Goal: Task Accomplishment & Management: Complete application form

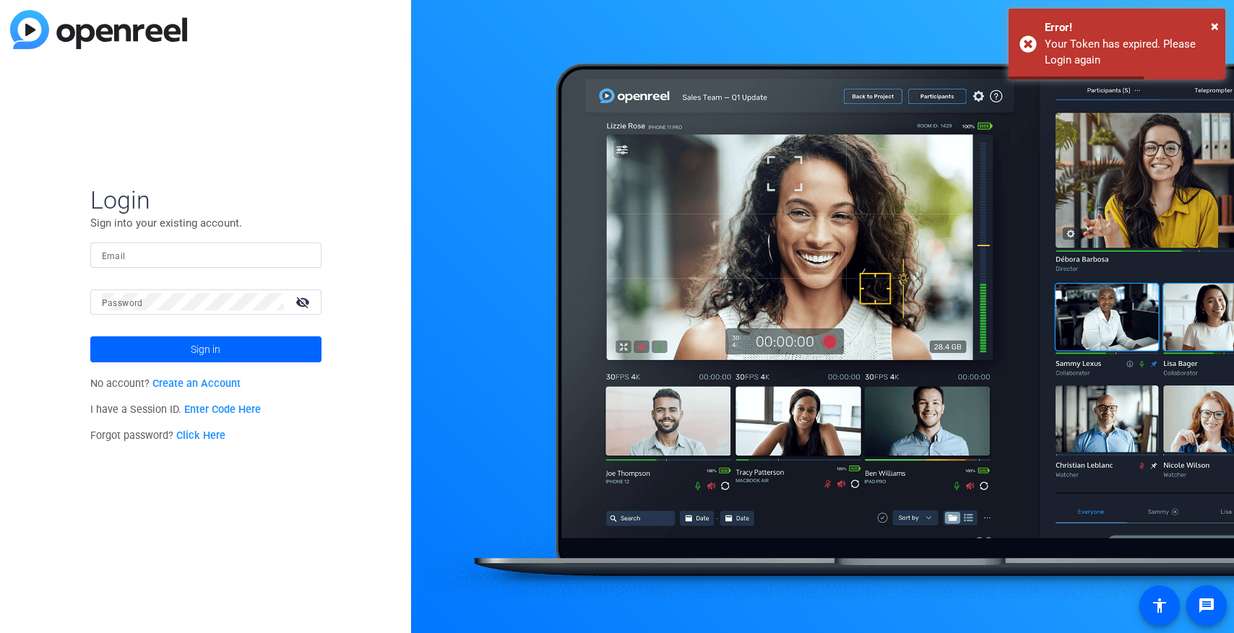
click at [215, 262] on input "Email" at bounding box center [206, 254] width 208 height 17
type input "[EMAIL_ADDRESS][DOMAIN_NAME]"
click at [155, 315] on mat-form-field "Password visibility_off" at bounding box center [205, 313] width 231 height 47
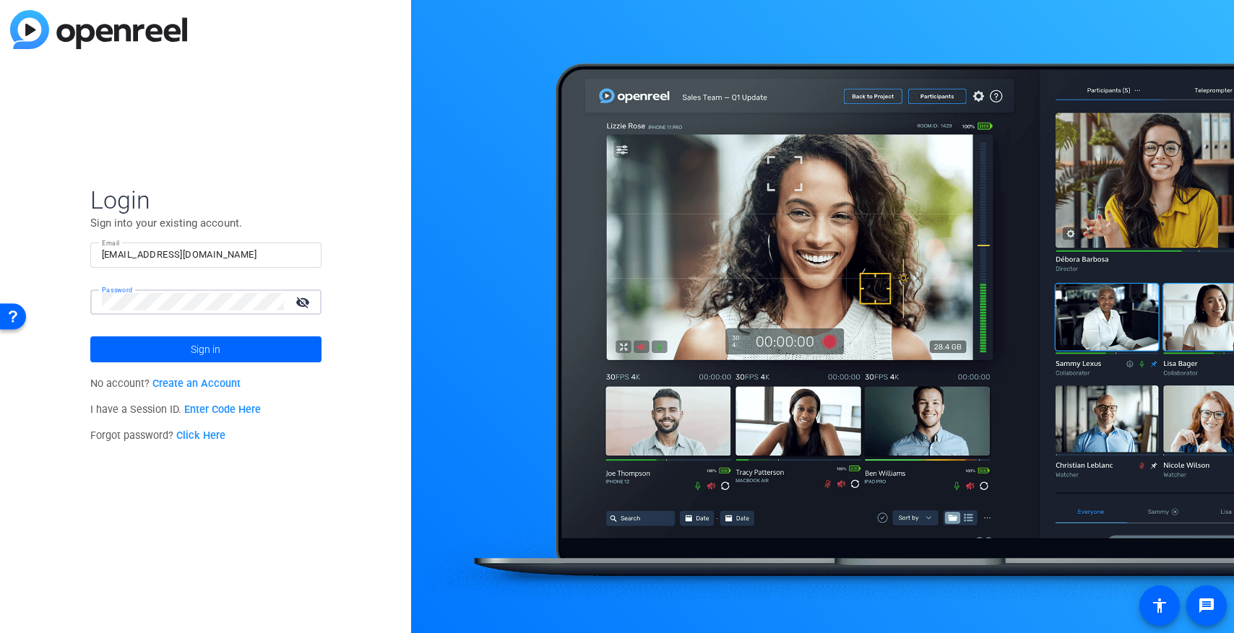
click at [72, 294] on div "Login Sign into your existing account. Email [EMAIL_ADDRESS][DOMAIN_NAME] Passw…" at bounding box center [205, 316] width 411 height 633
click at [90, 337] on button "Sign in" at bounding box center [205, 350] width 231 height 26
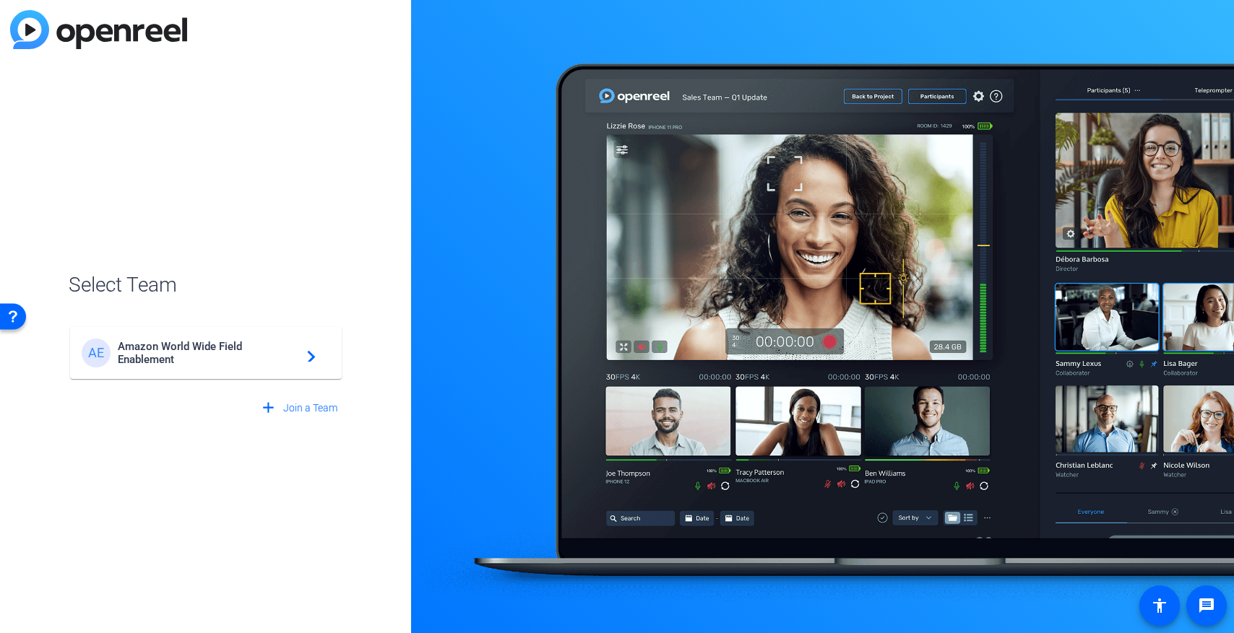
click at [165, 339] on div "AE Amazon World Wide Field Enablement navigate_next" at bounding box center [206, 353] width 248 height 29
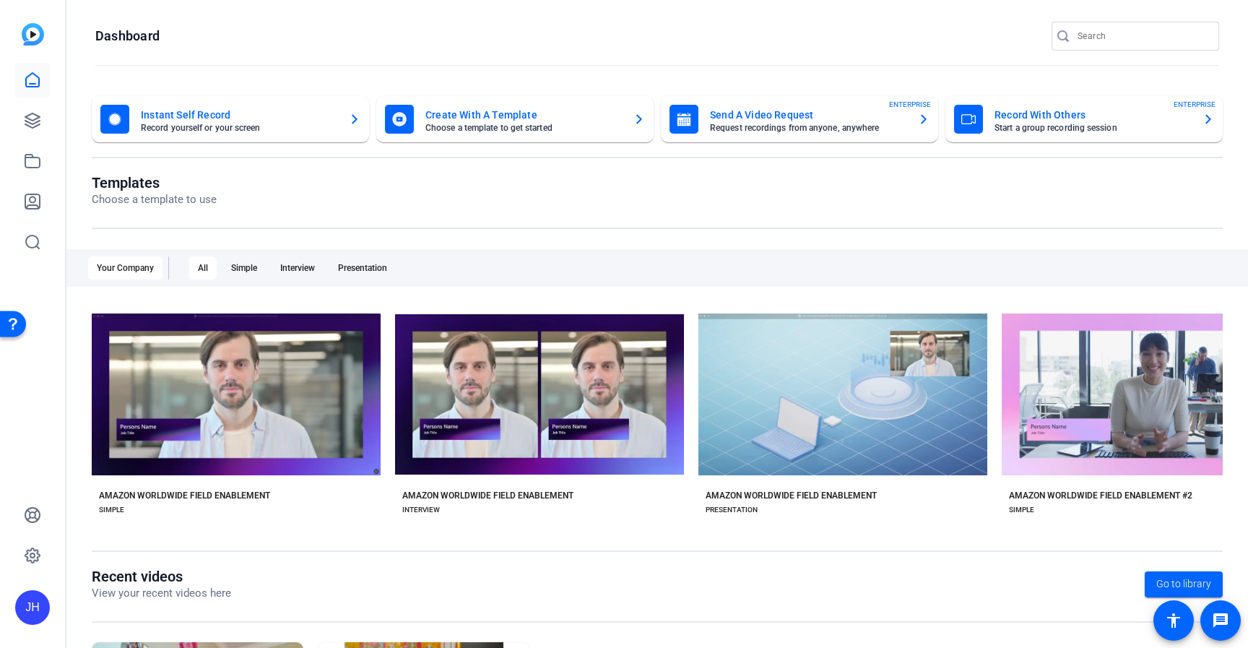
click at [746, 115] on mat-card-title "Send A Video Request" at bounding box center [808, 114] width 196 height 17
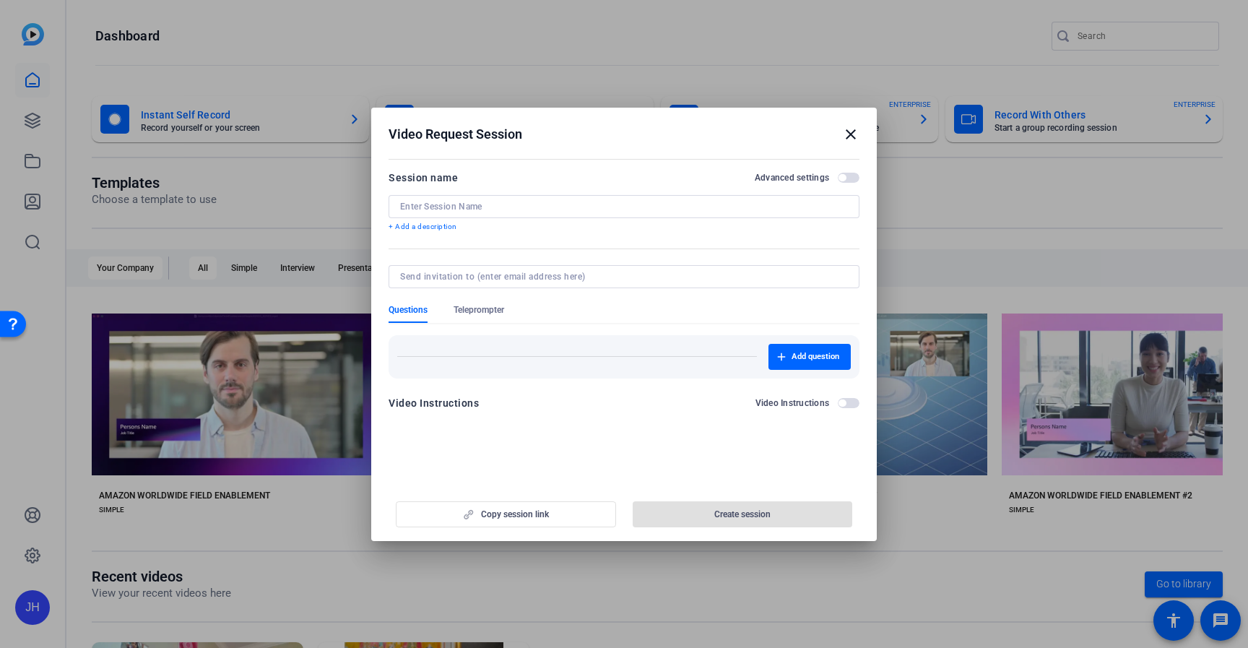
click at [463, 201] on input at bounding box center [624, 207] width 448 height 12
type input "T"
type input "WWFE WITW Video Series"
click at [454, 275] on input at bounding box center [621, 277] width 442 height 12
click at [520, 436] on openreel-new-create-edit-ugc-session "Video Request Session close Session name Advanced settings WWFE WITW Video Seri…" at bounding box center [624, 324] width 506 height 433
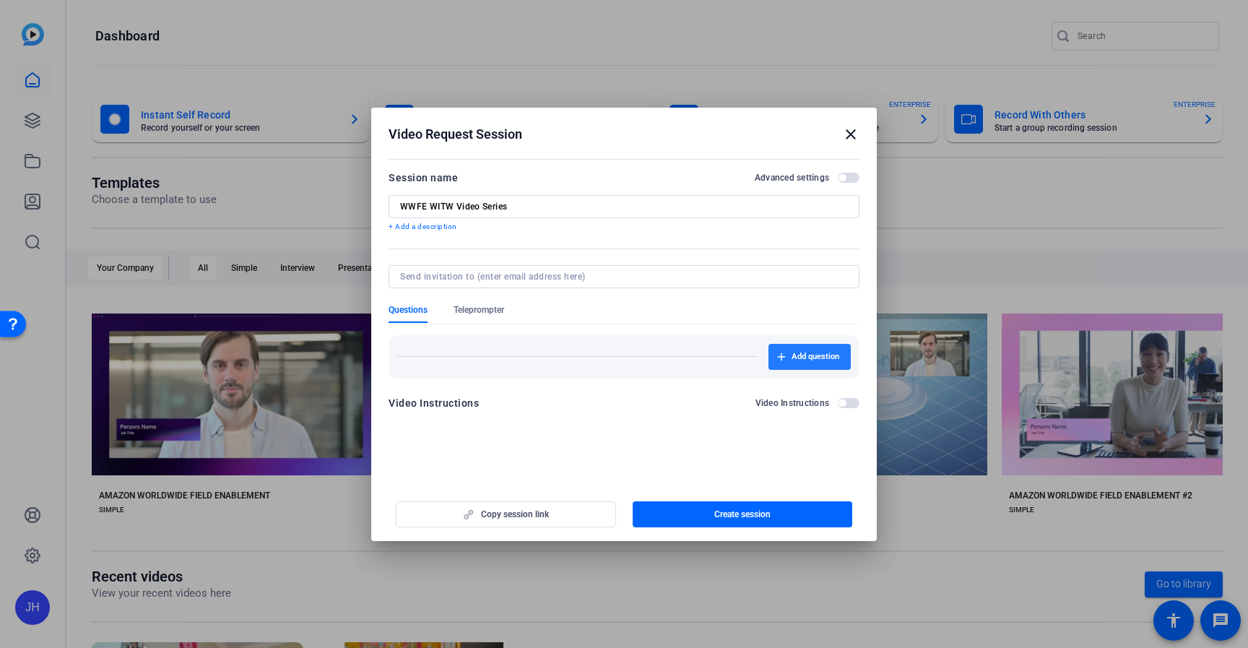
click at [799, 357] on span "Add question" at bounding box center [816, 357] width 48 height 12
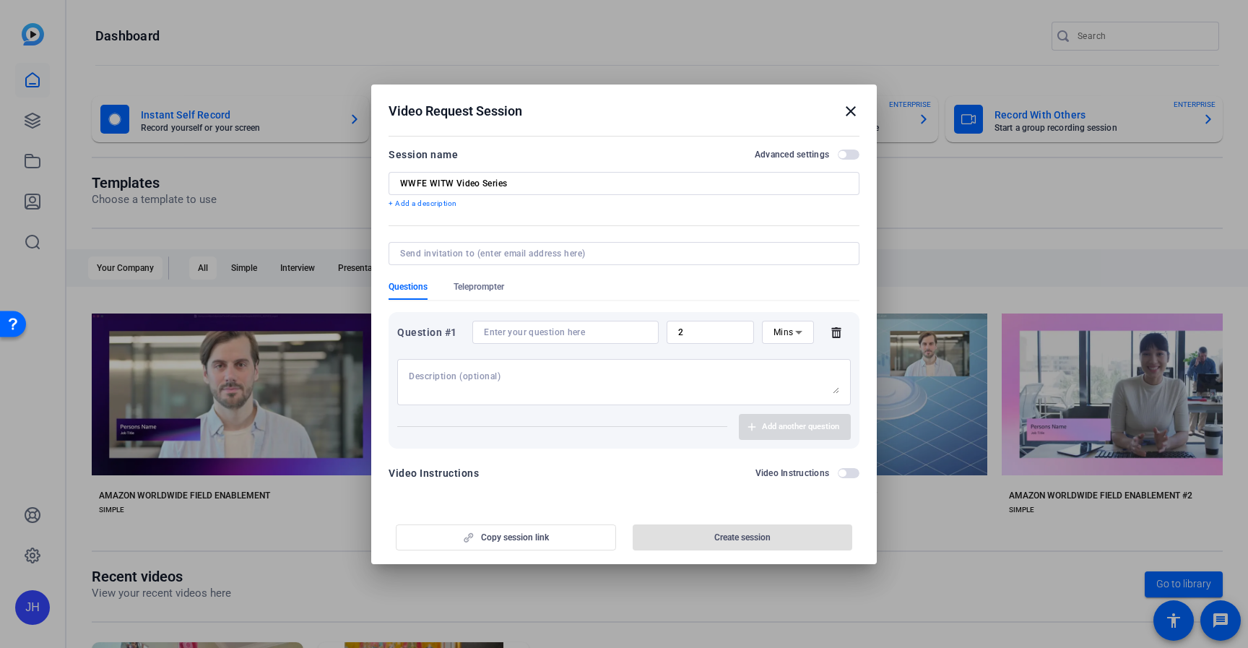
click at [539, 372] on textarea at bounding box center [624, 382] width 431 height 23
type textarea "H"
type textarea "Where are you located?"
click at [604, 326] on input at bounding box center [565, 332] width 163 height 12
drag, startPoint x: 520, startPoint y: 373, endPoint x: 360, endPoint y: 373, distance: 159.6
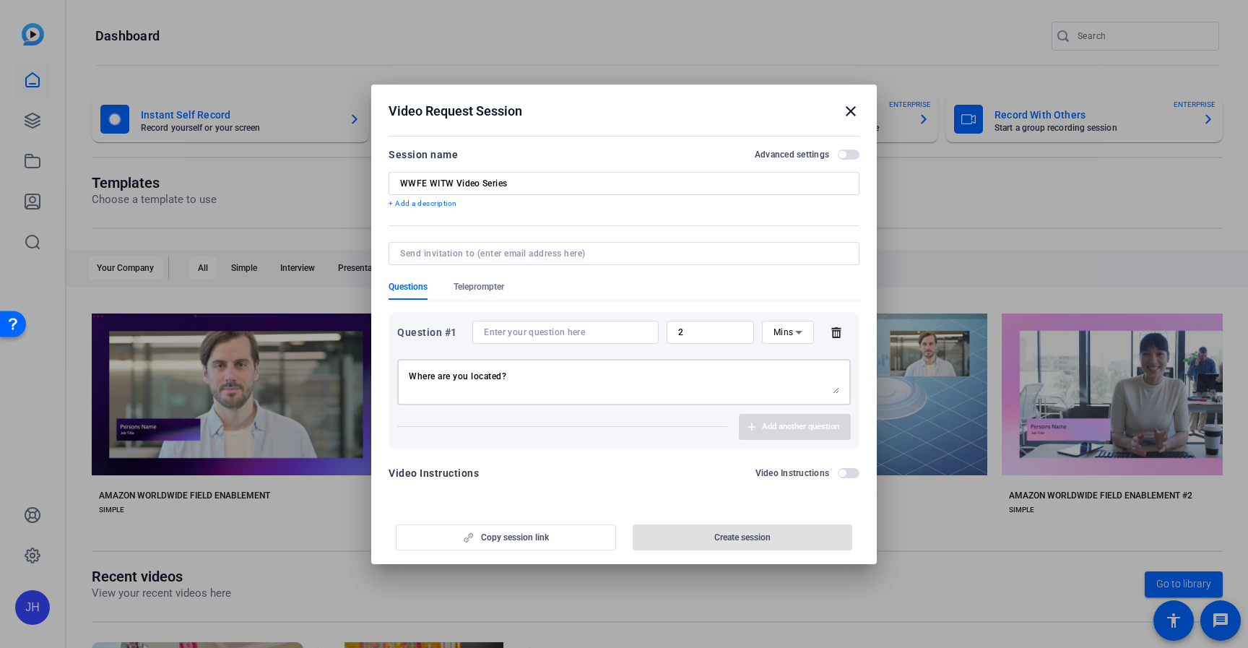
click at [360, 373] on div "Video Request Session close Session name Advanced settings WWFE WITW Video Seri…" at bounding box center [624, 324] width 1248 height 648
click at [511, 330] on input at bounding box center [565, 332] width 163 height 12
paste input "Where are you located?"
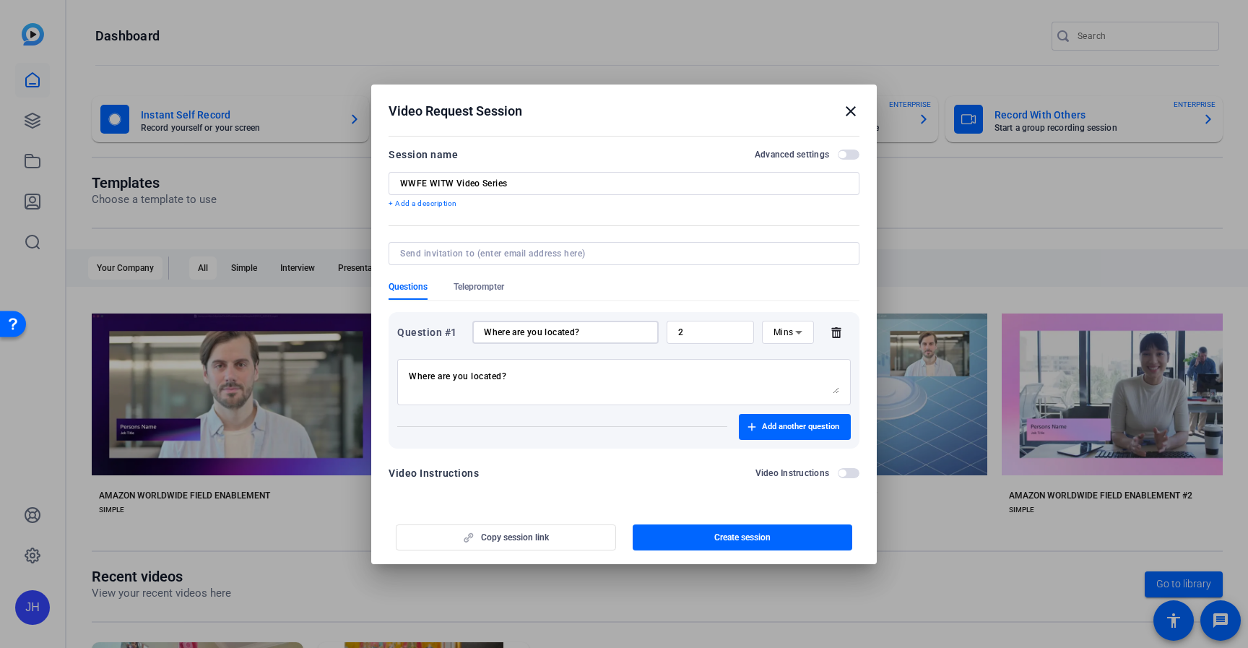
type input "Where are you located?"
click at [524, 251] on input at bounding box center [621, 254] width 442 height 12
click at [433, 251] on input at bounding box center [621, 254] width 442 height 12
click at [628, 220] on form "Session name Advanced settings WWFE WITW Video Series + Add a description Quest…" at bounding box center [624, 318] width 471 height 345
click at [555, 254] on input at bounding box center [621, 254] width 442 height 12
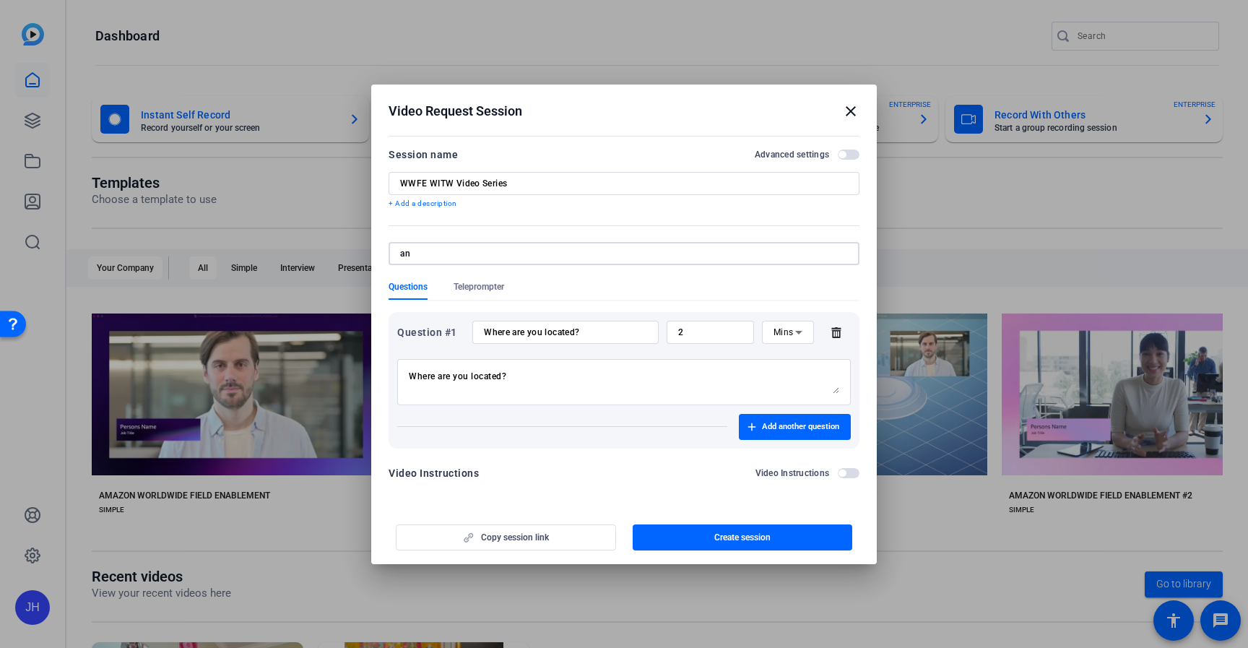
type input "a"
type input "m"
type input "[EMAIL_ADDRESS][DOMAIN_NAME]"
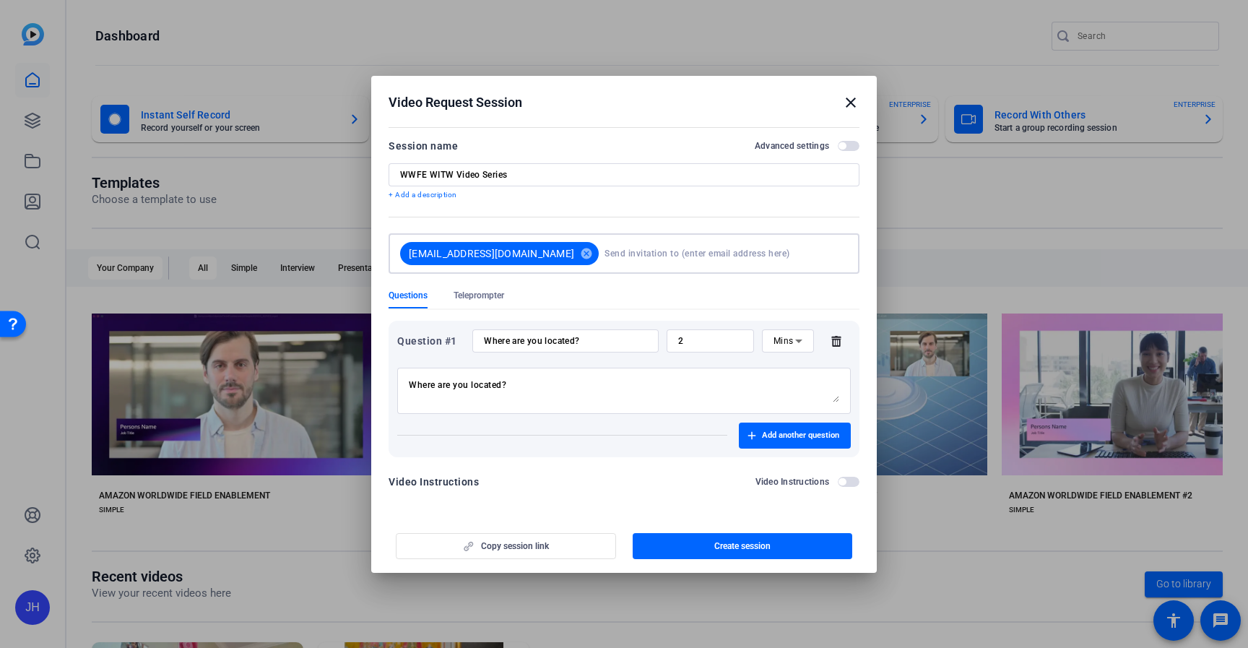
type input "a"
type input "[EMAIL_ADDRESS][DOMAIN_NAME]"
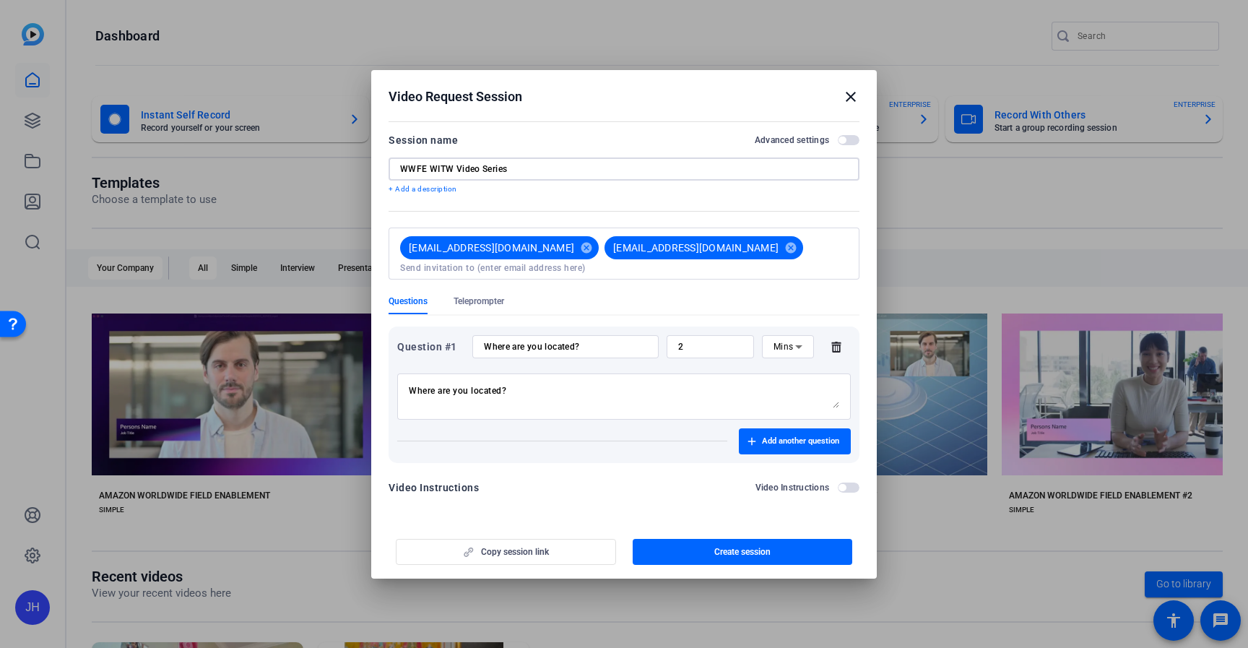
click at [541, 173] on input "WWFE WITW Video Series" at bounding box center [624, 169] width 448 height 12
type input "WWFE WITW Video Series Test"
click at [711, 288] on div at bounding box center [624, 288] width 471 height 16
click at [740, 548] on span "Create session" at bounding box center [742, 552] width 56 height 12
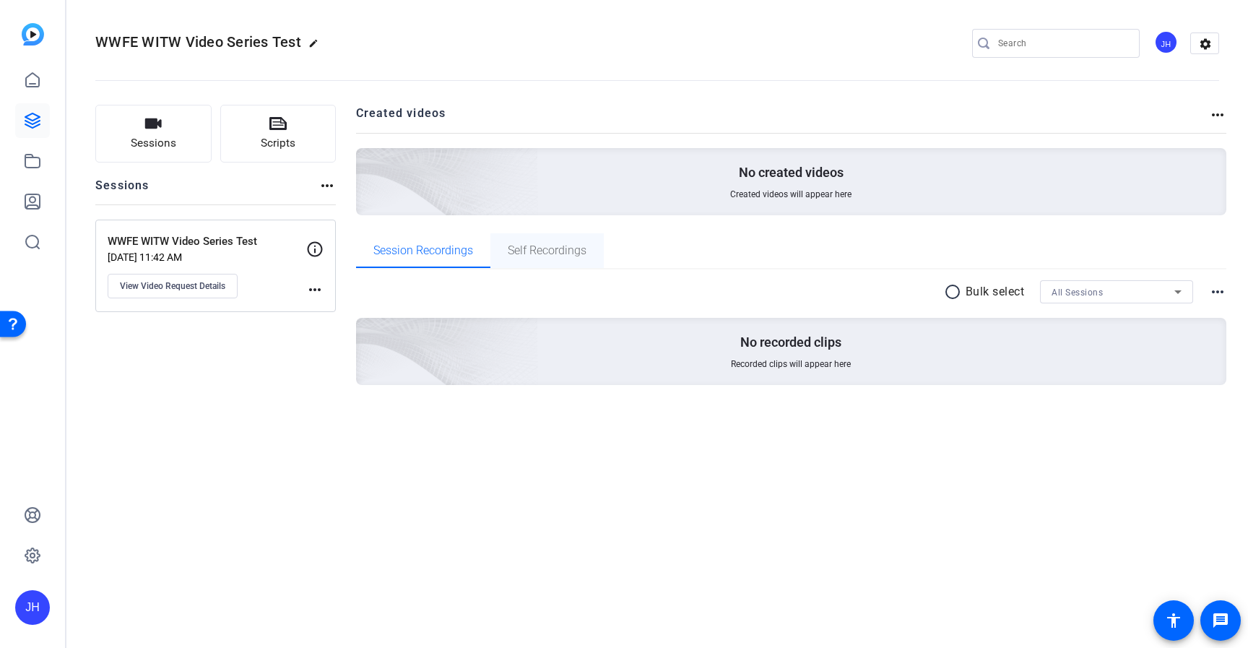
click at [533, 251] on span "Self Recordings" at bounding box center [547, 251] width 79 height 12
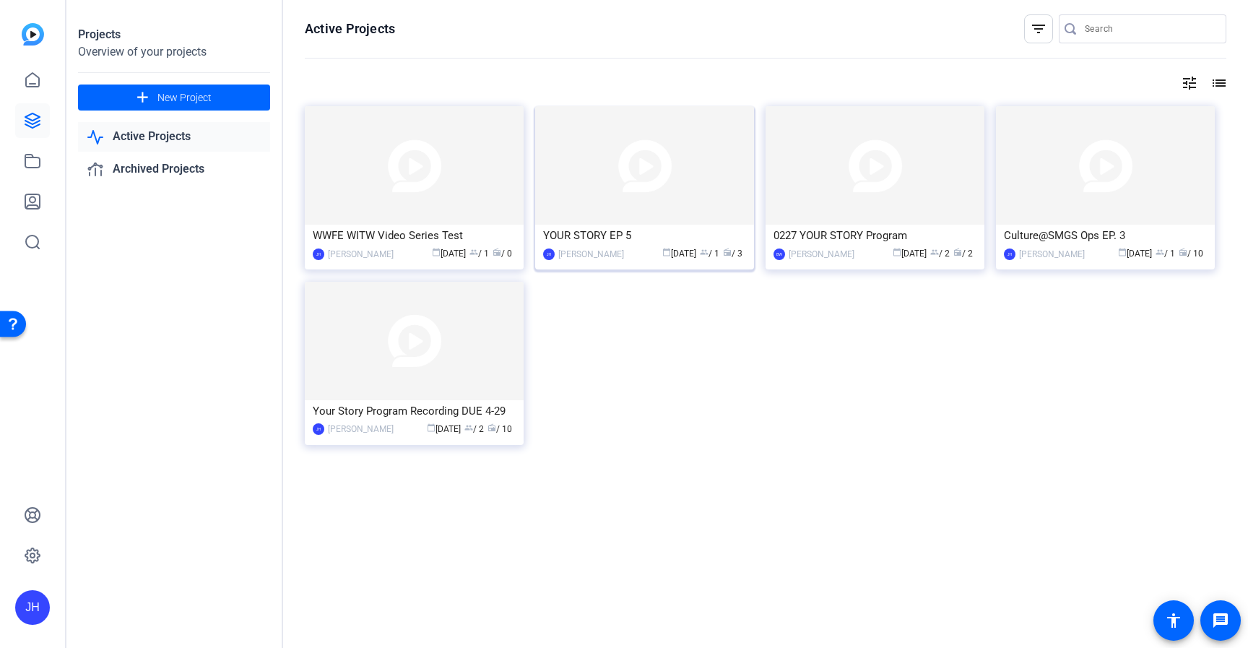
click at [621, 177] on img at bounding box center [644, 165] width 219 height 118
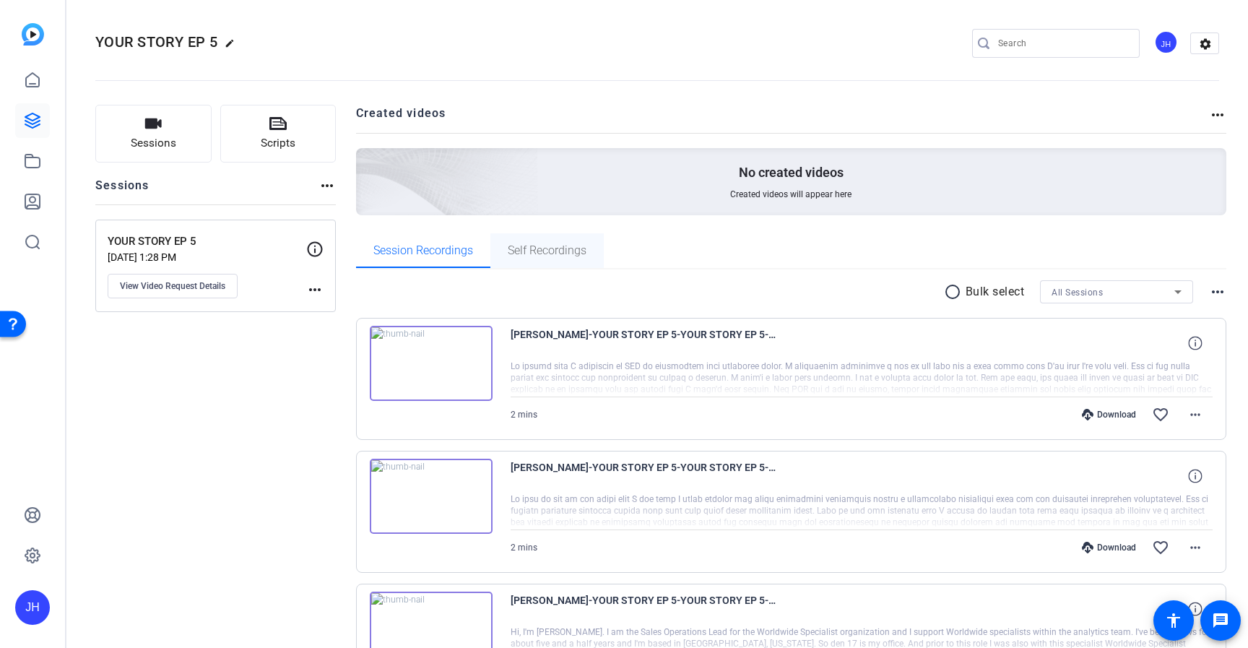
click at [540, 252] on span "Self Recordings" at bounding box center [547, 251] width 79 height 12
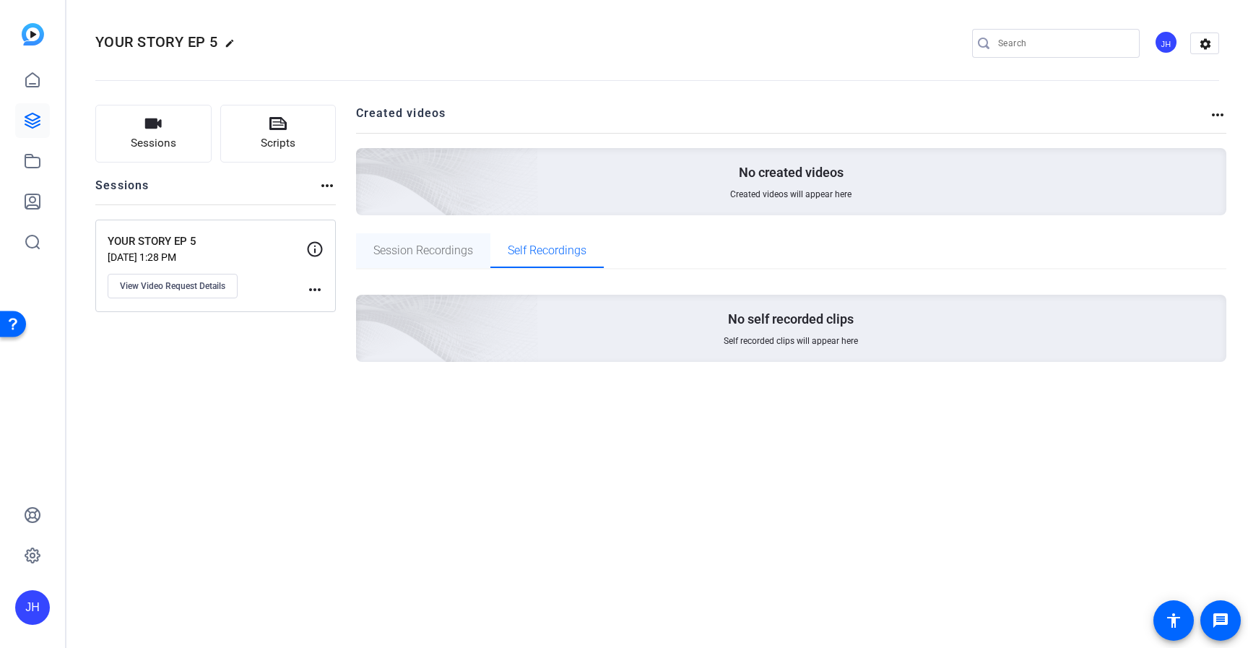
click at [394, 236] on span "Session Recordings" at bounding box center [423, 250] width 100 height 35
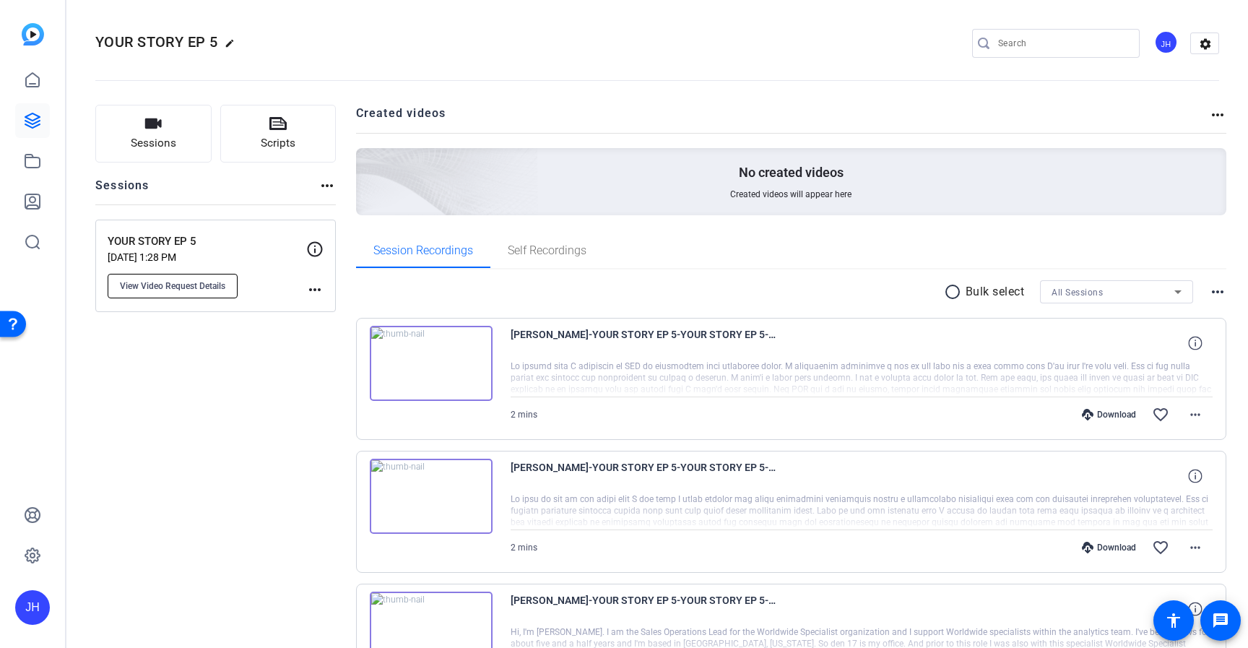
click at [191, 276] on button "View Video Request Details" at bounding box center [173, 286] width 130 height 25
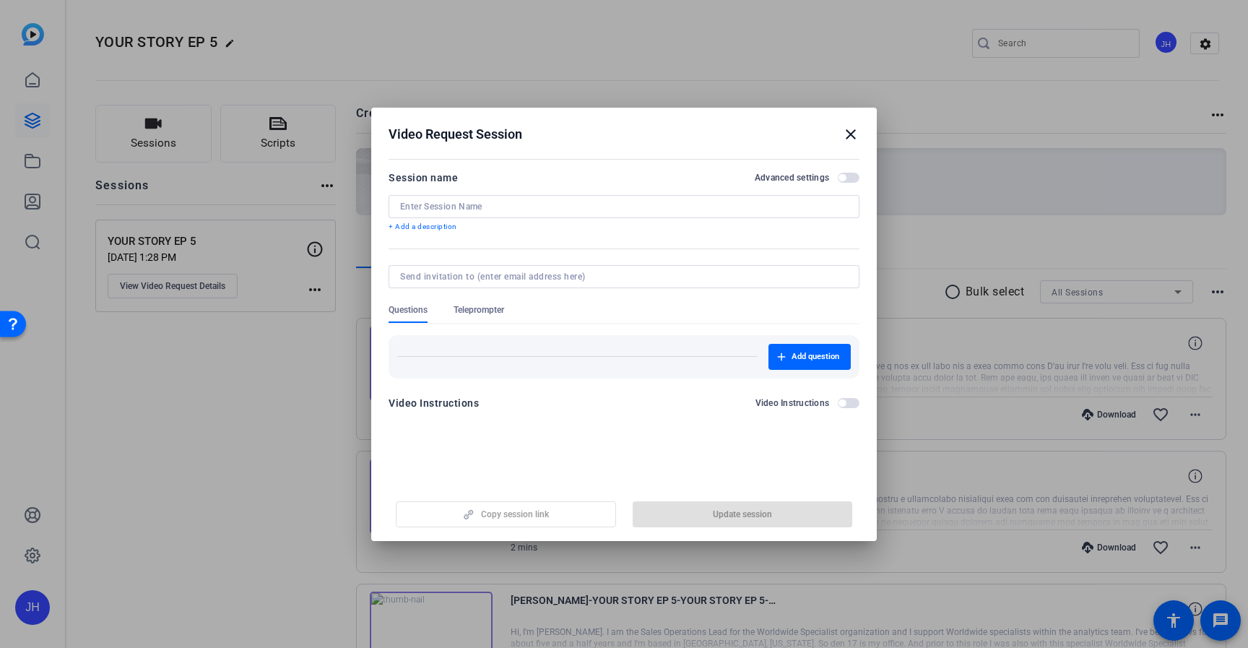
type input "YOUR STORY EP 5"
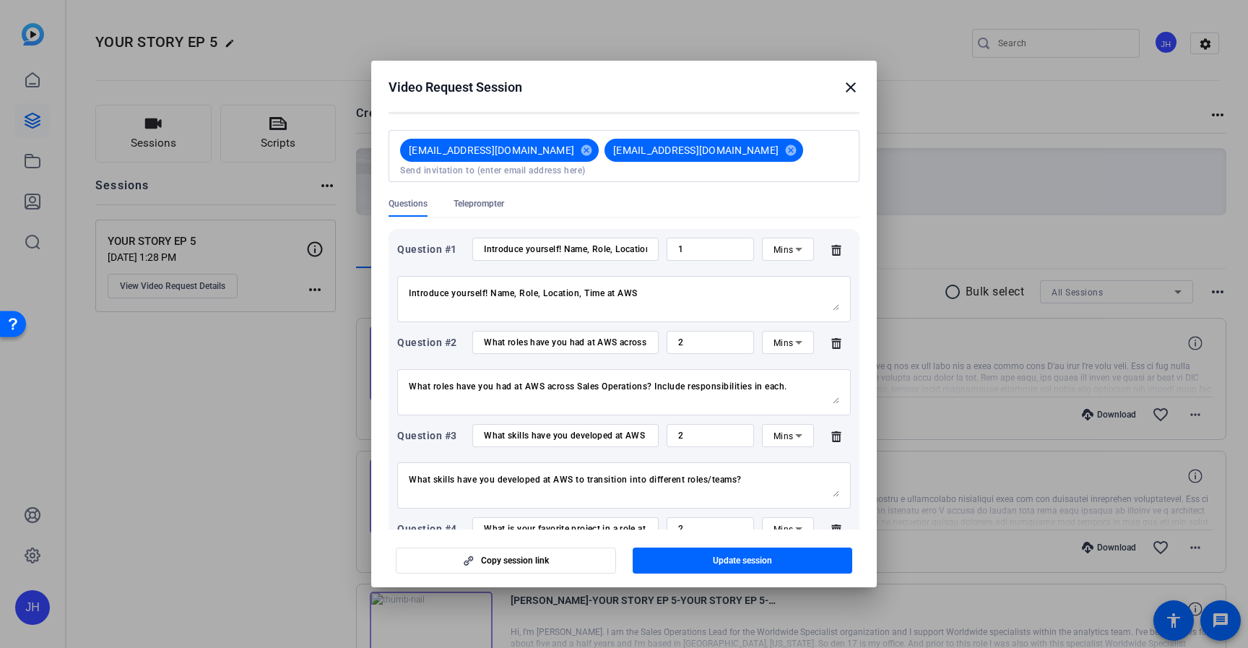
scroll to position [18, 0]
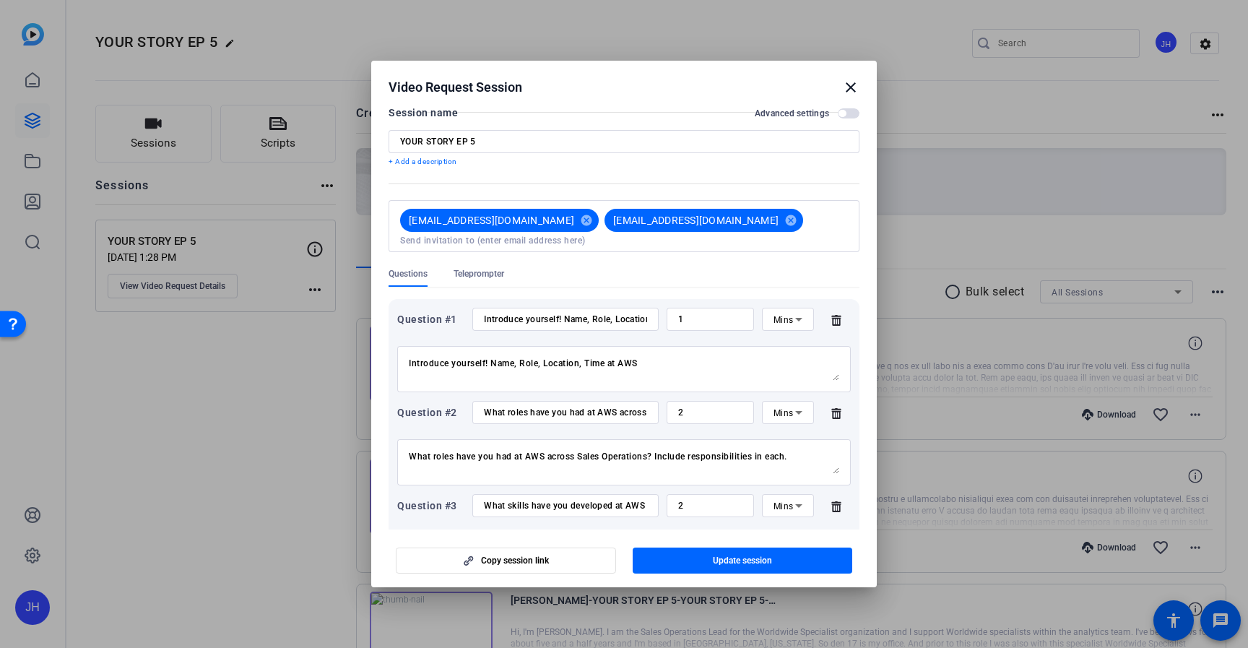
click at [851, 84] on mat-icon "close" at bounding box center [850, 87] width 17 height 17
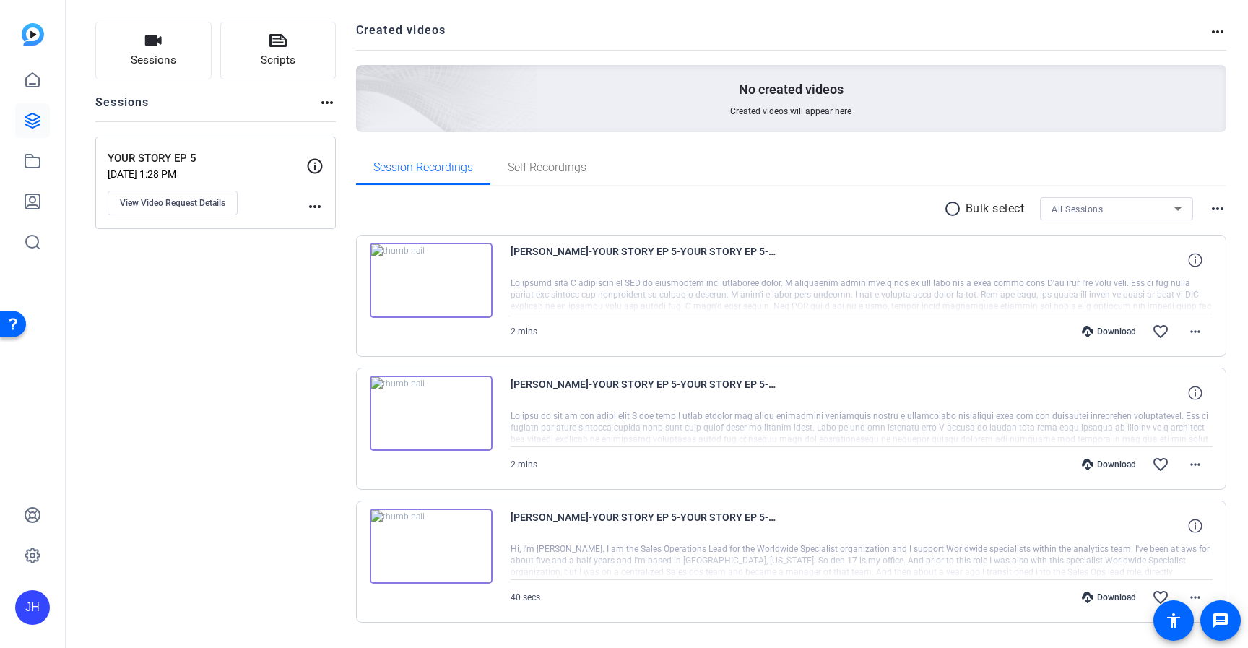
scroll to position [122, 0]
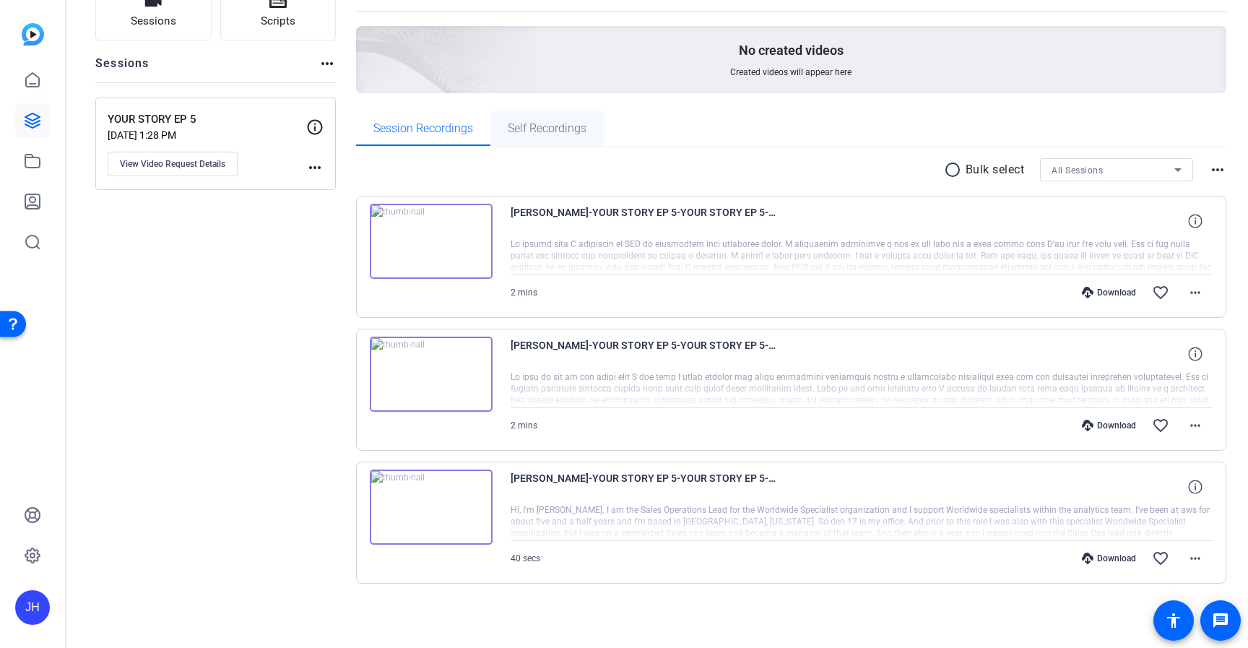
click at [561, 127] on span "Self Recordings" at bounding box center [547, 129] width 79 height 12
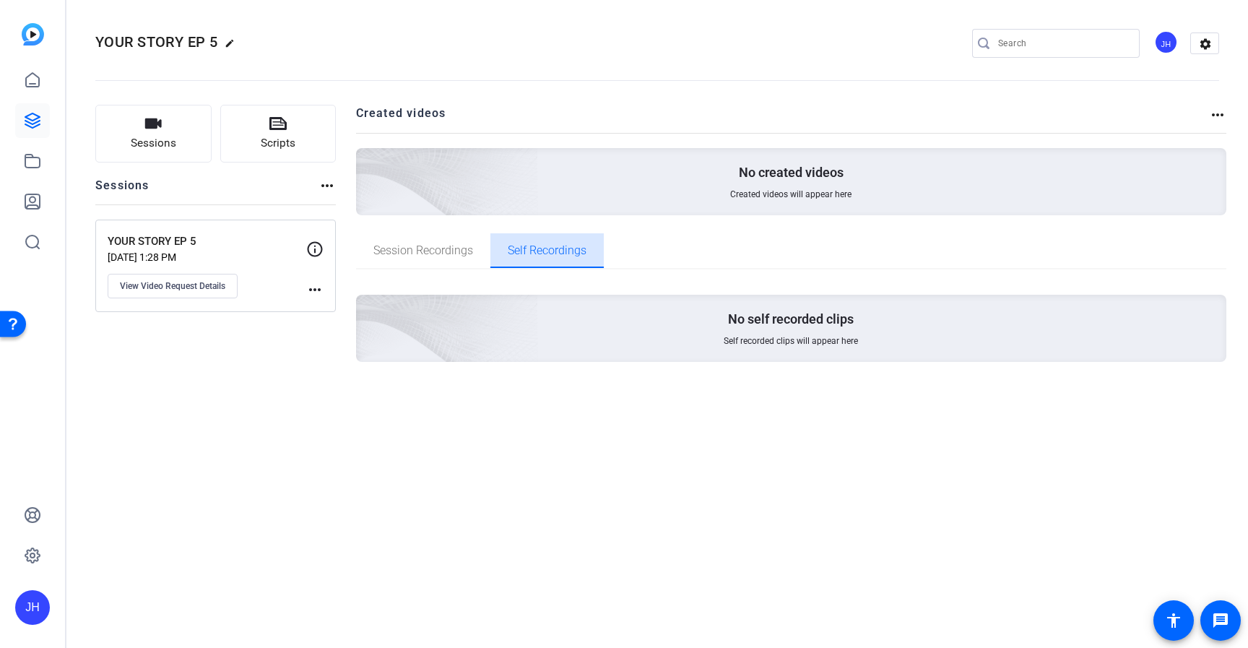
scroll to position [0, 0]
click at [419, 247] on span "Session Recordings" at bounding box center [423, 251] width 100 height 12
